Goal: Find specific page/section: Find specific page/section

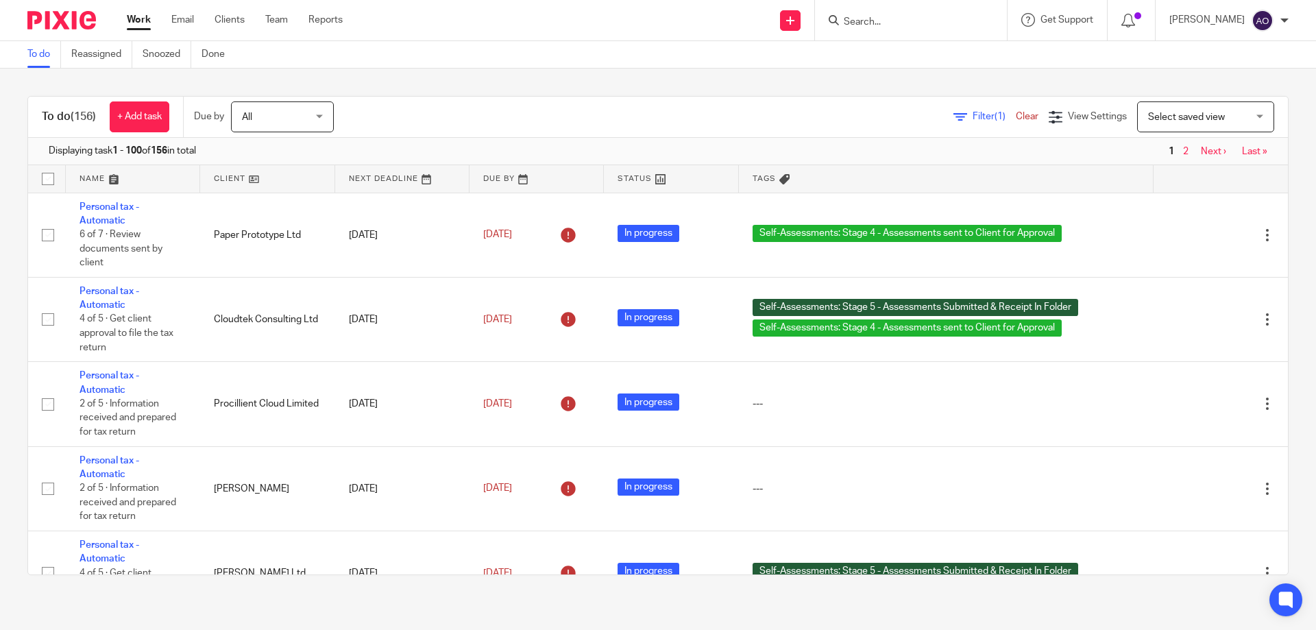
click at [973, 117] on span "Filter (1)" at bounding box center [994, 117] width 43 height 10
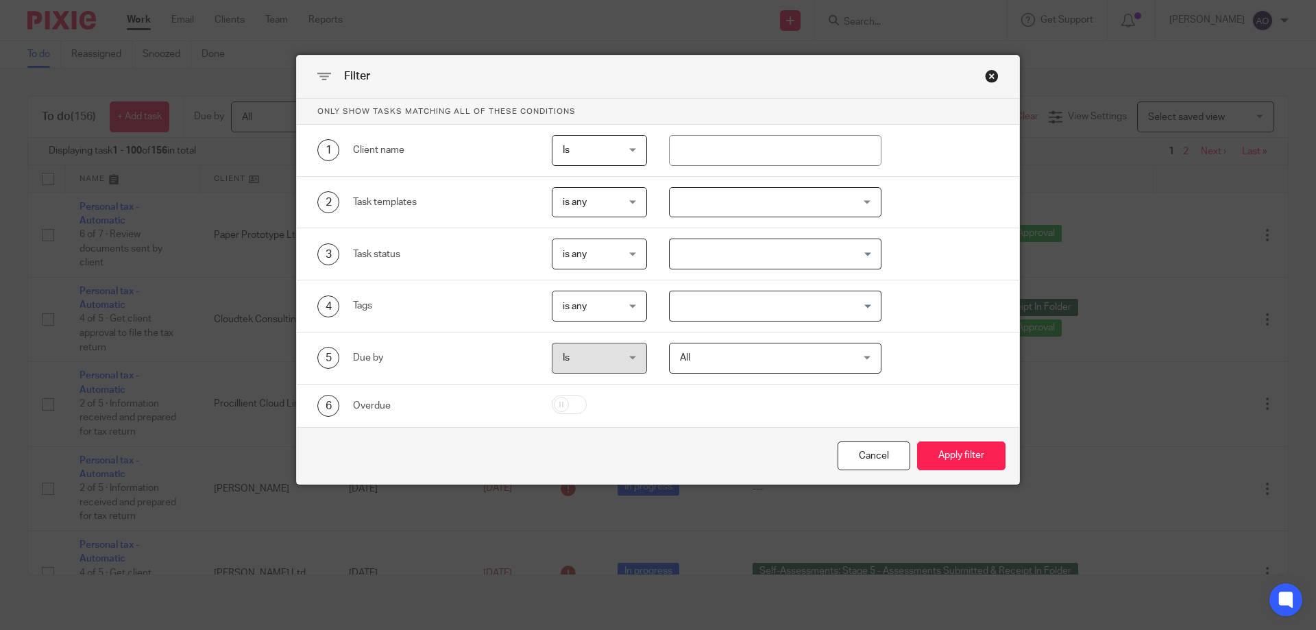
click at [860, 195] on div at bounding box center [775, 202] width 213 height 31
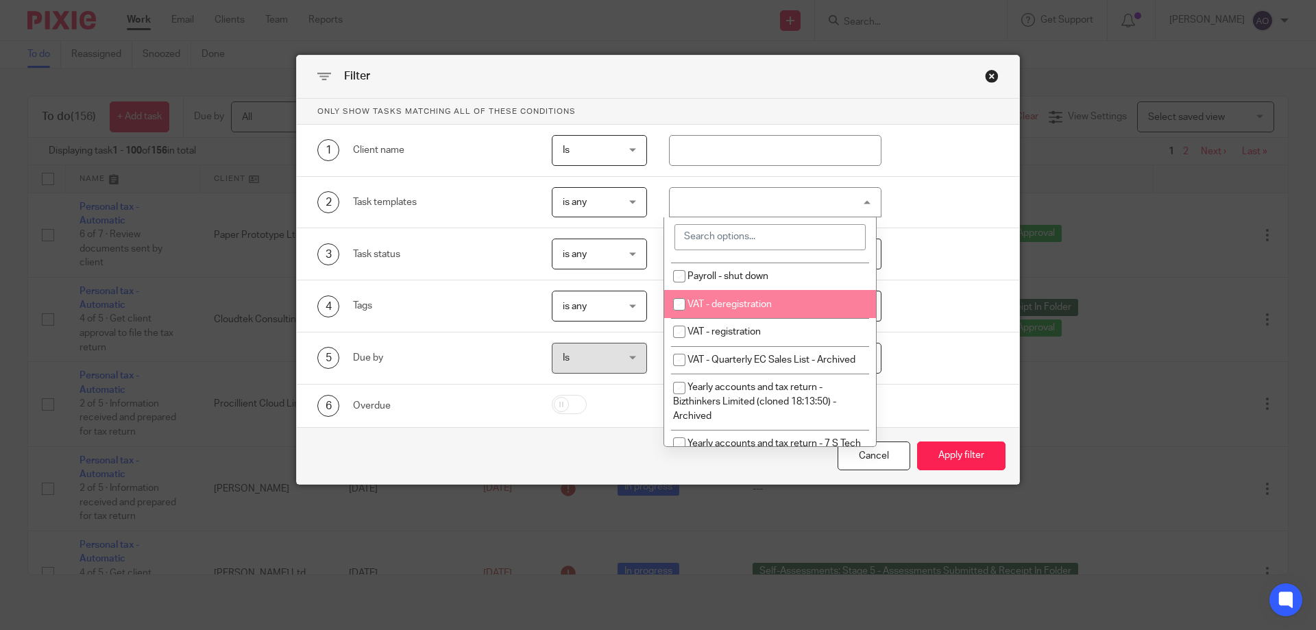
scroll to position [137, 0]
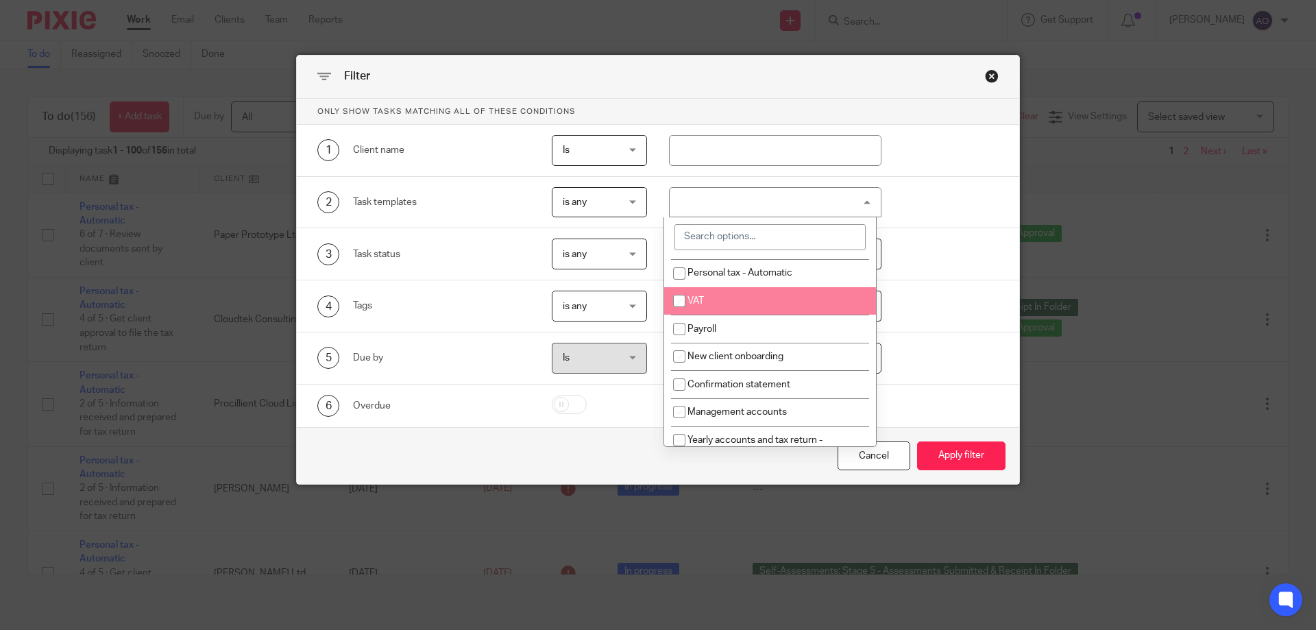
click at [740, 305] on li "VAT" at bounding box center [770, 301] width 212 height 28
checkbox input "true"
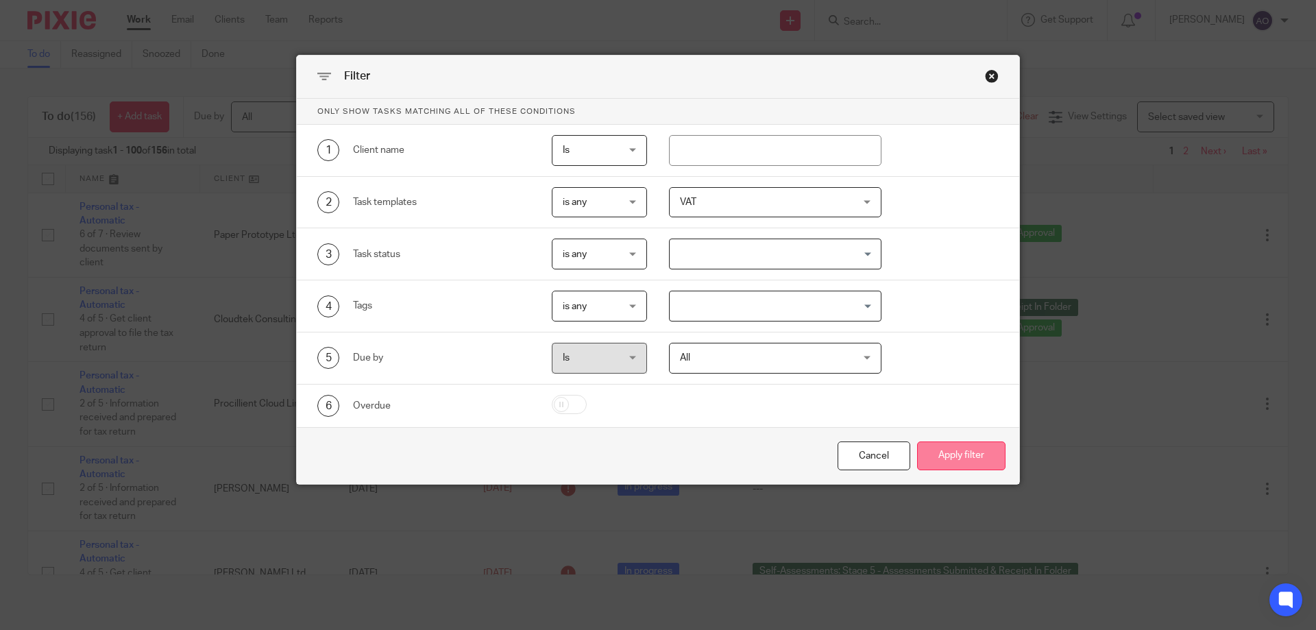
click at [935, 447] on button "Apply filter" at bounding box center [961, 455] width 88 height 29
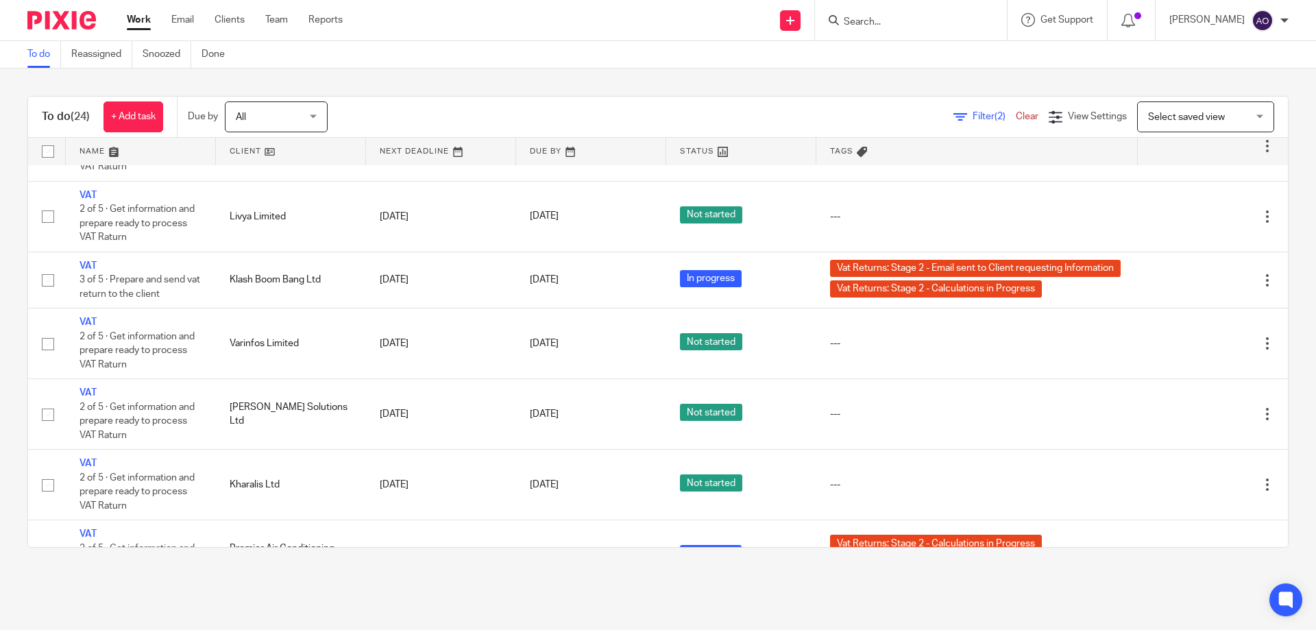
scroll to position [406, 0]
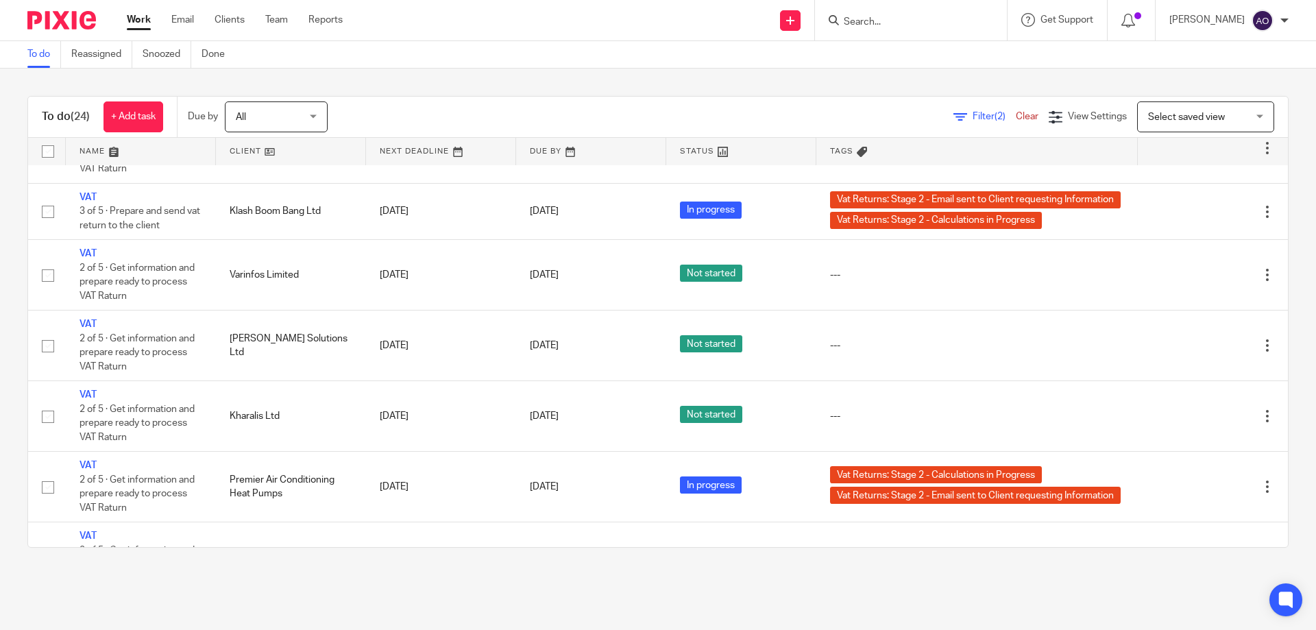
click at [921, 80] on div "To do (24) + Add task Due by All All [DATE] [DATE] This week Next week This mon…" at bounding box center [658, 322] width 1316 height 507
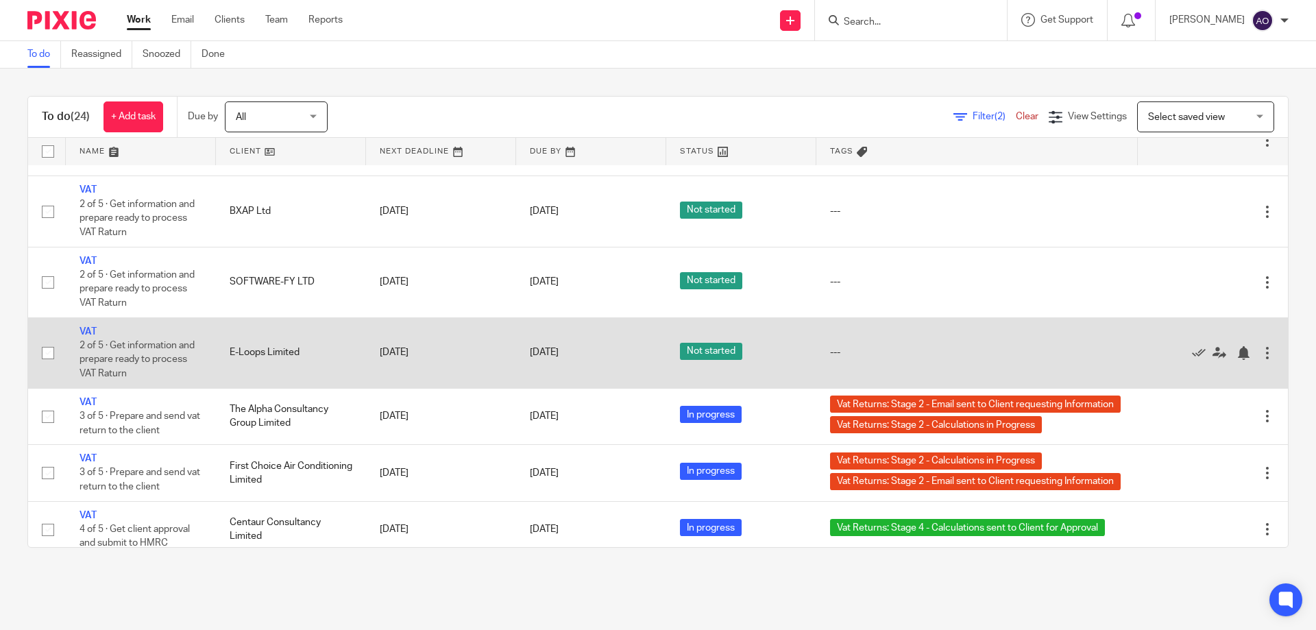
scroll to position [1028, 0]
